Goal: Task Accomplishment & Management: Manage account settings

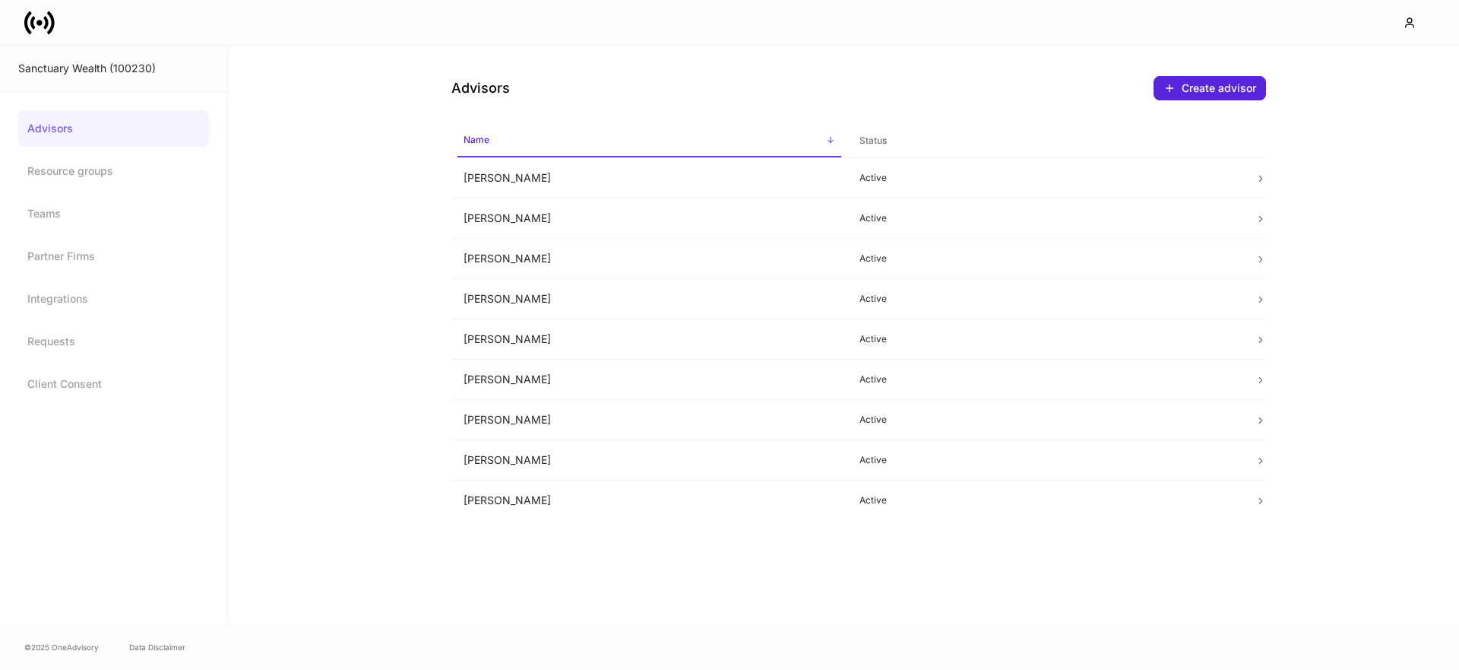
click at [36, 19] on icon at bounding box center [39, 23] width 30 height 30
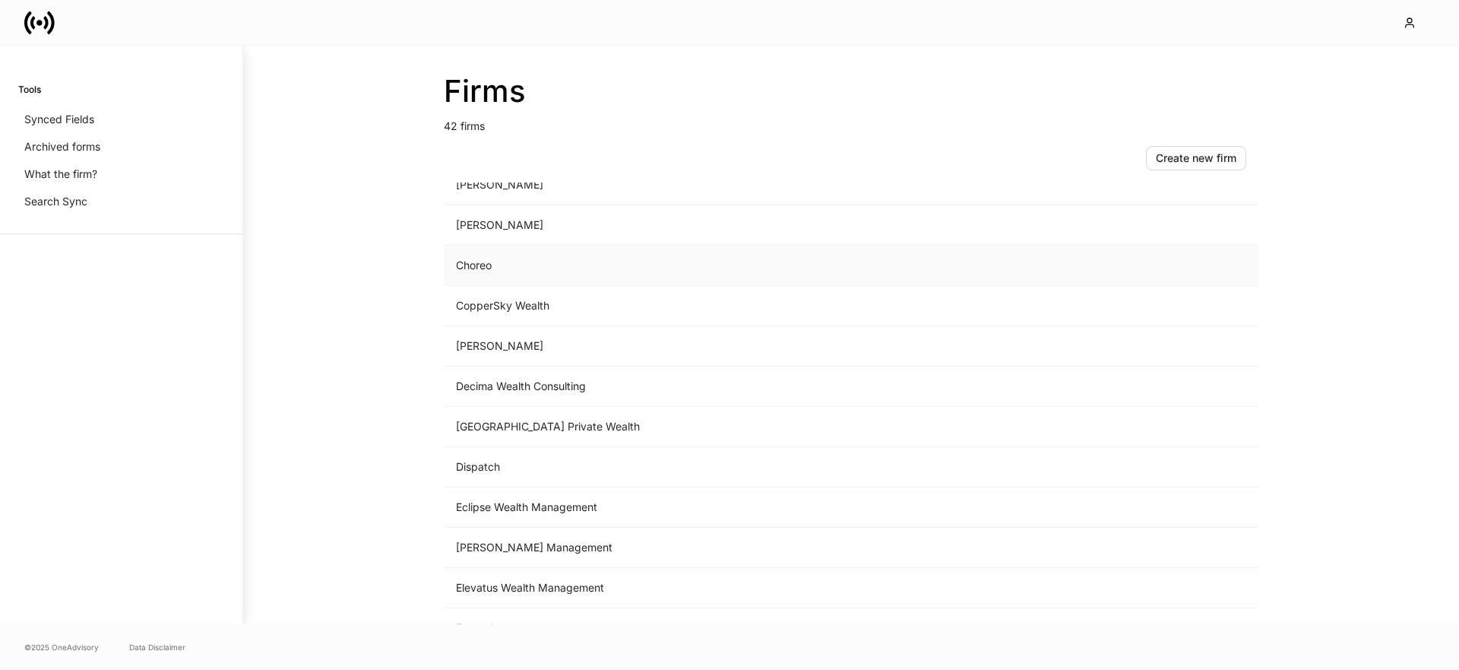
scroll to position [557, 0]
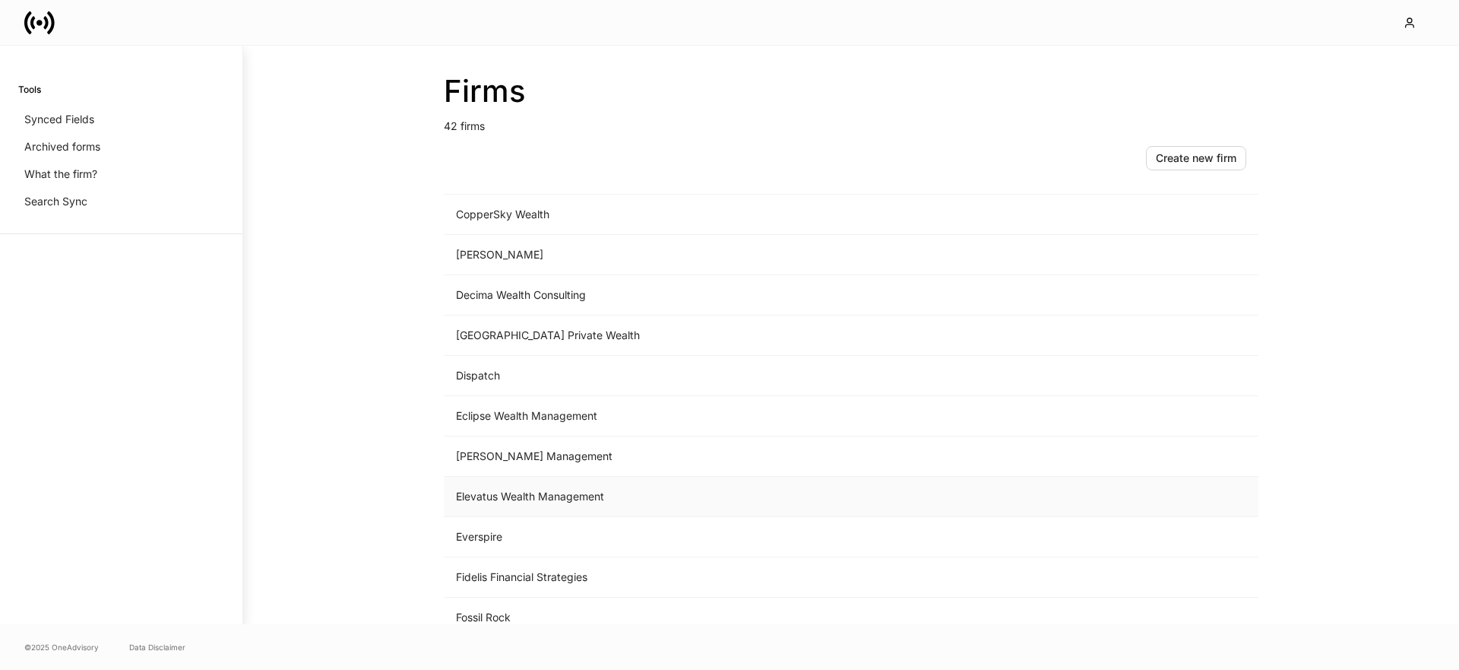
click at [607, 505] on td "Elevatus Wealth Management" at bounding box center [725, 497] width 562 height 40
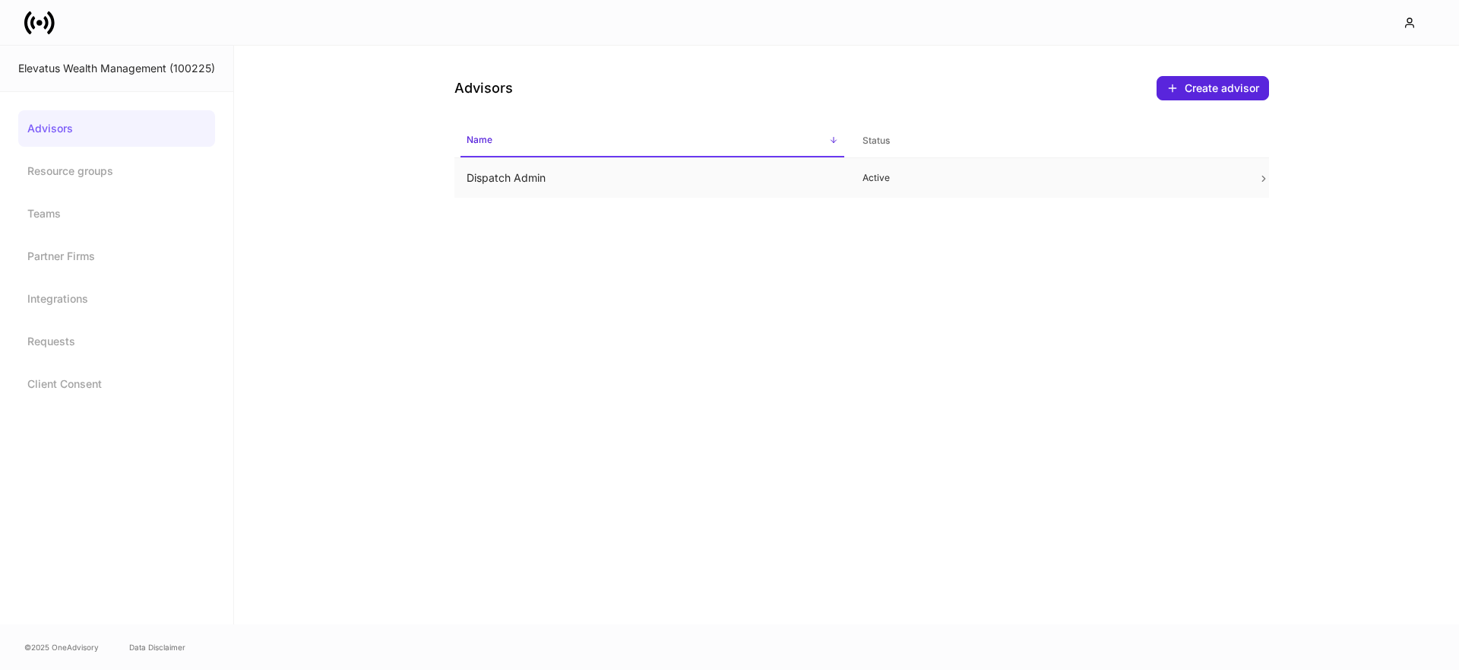
click at [525, 177] on td "Dispatch Admin" at bounding box center [653, 178] width 396 height 40
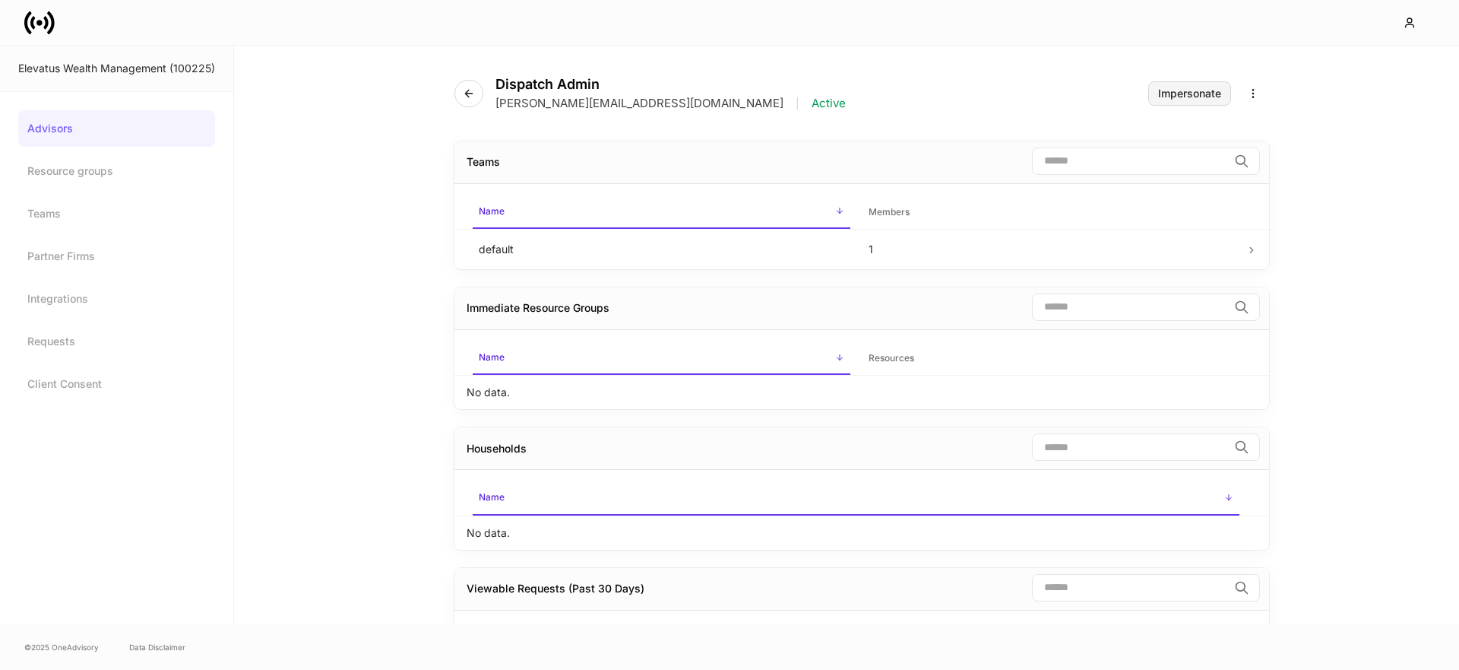
click at [1180, 93] on div "Impersonate" at bounding box center [1189, 93] width 63 height 11
